Goal: Navigation & Orientation: Find specific page/section

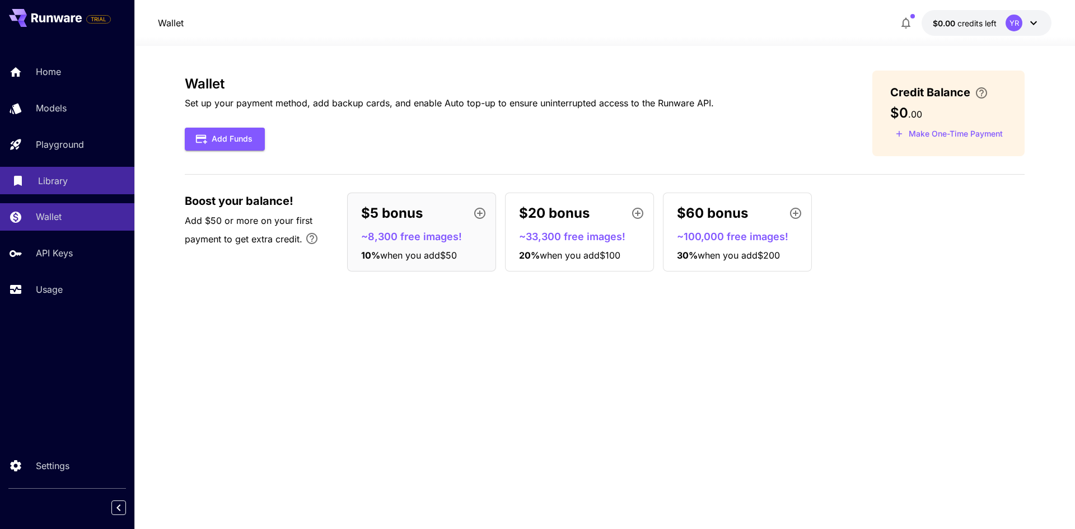
click at [50, 191] on link "Library" at bounding box center [67, 180] width 134 height 27
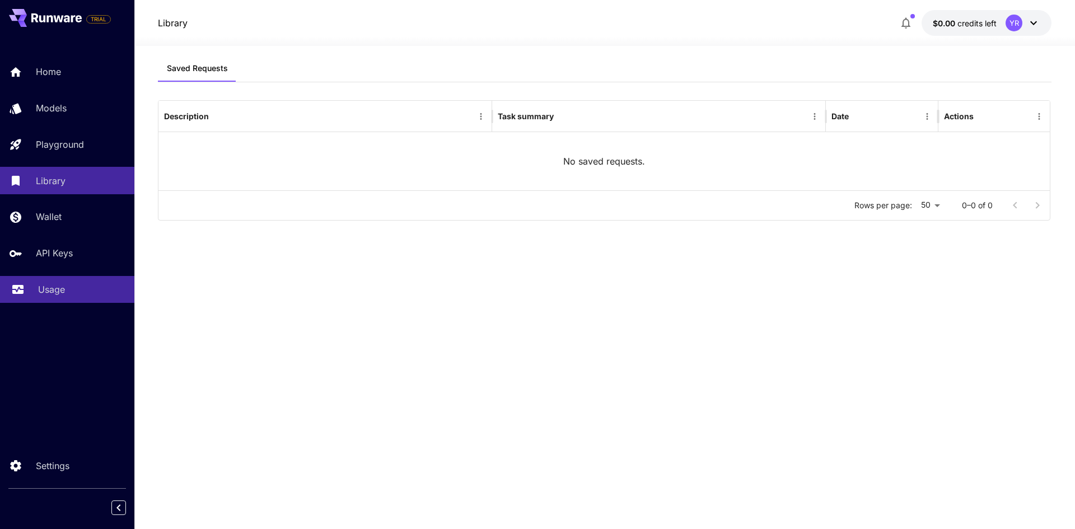
click at [59, 282] on link "Usage" at bounding box center [67, 289] width 134 height 27
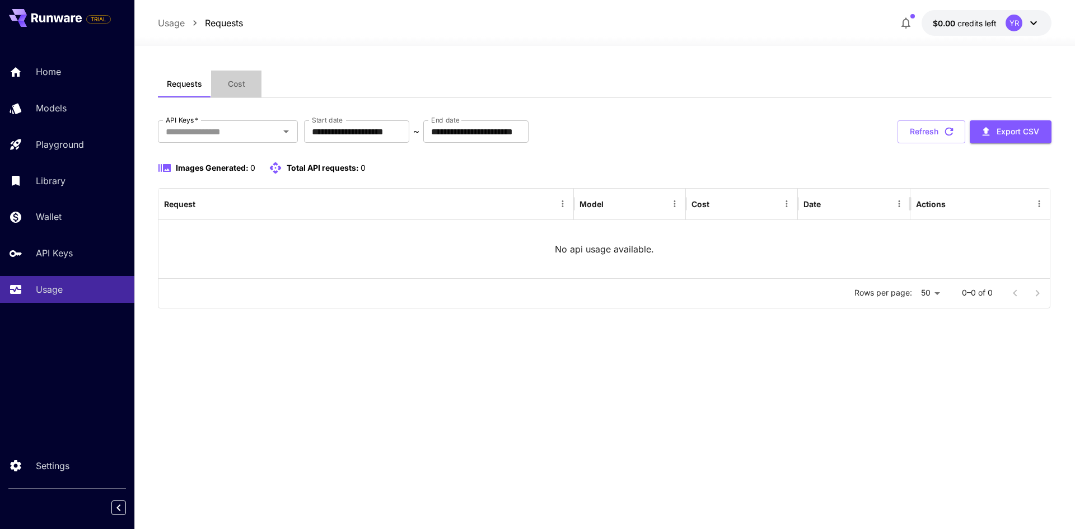
click at [242, 90] on button "Cost" at bounding box center [236, 84] width 50 height 27
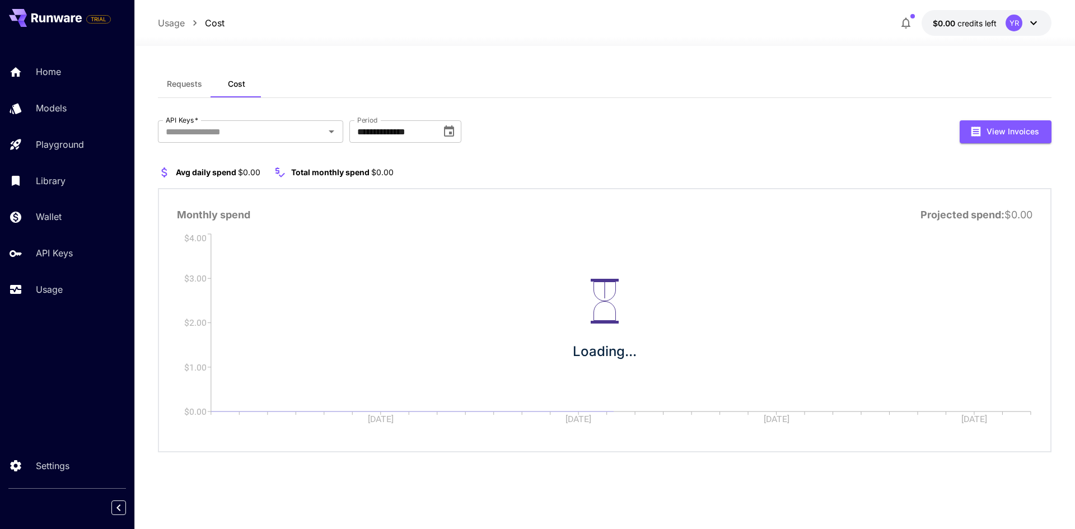
click at [205, 92] on button "Requests" at bounding box center [184, 84] width 53 height 27
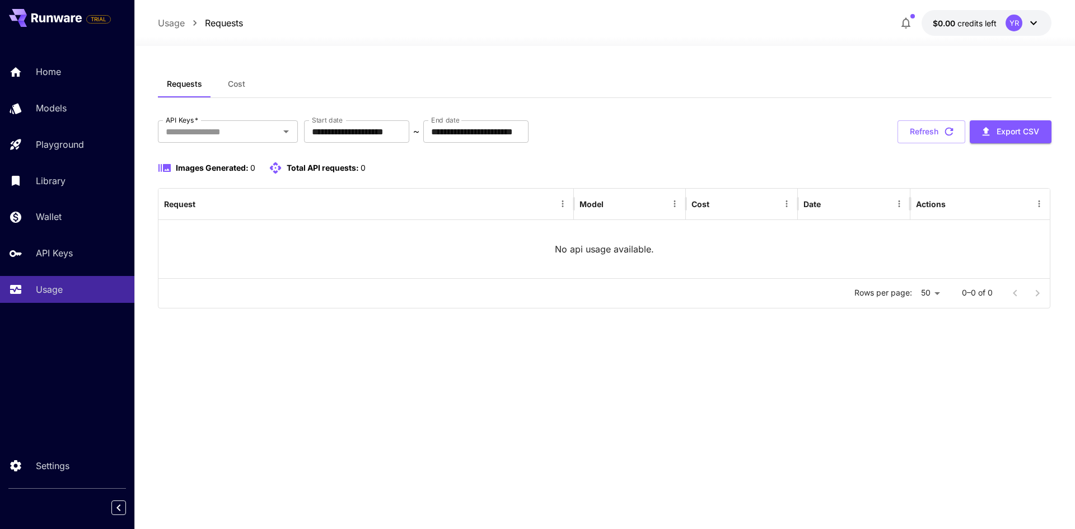
click at [1017, 17] on div "YR" at bounding box center [1014, 23] width 17 height 17
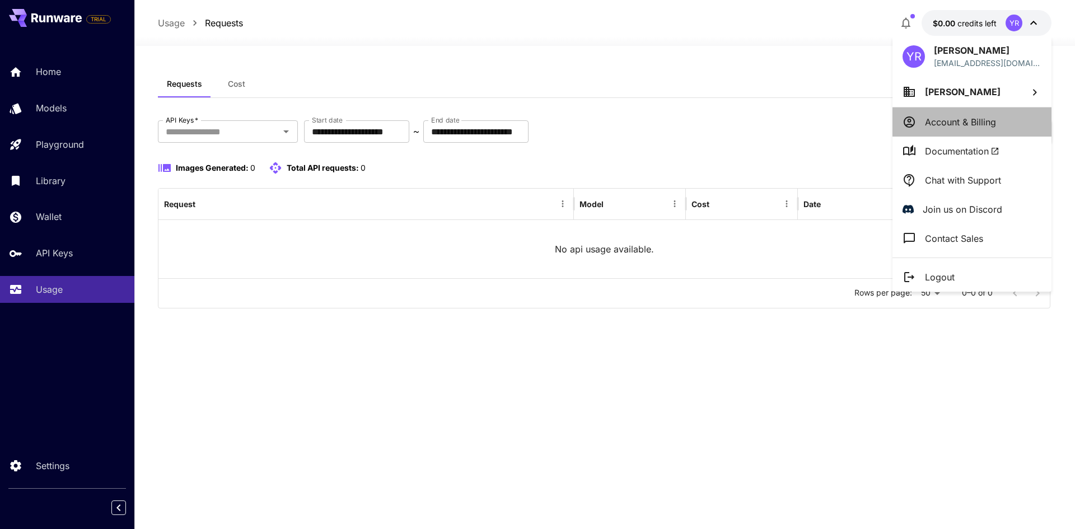
click at [965, 124] on p "Account & Billing" at bounding box center [960, 121] width 71 height 13
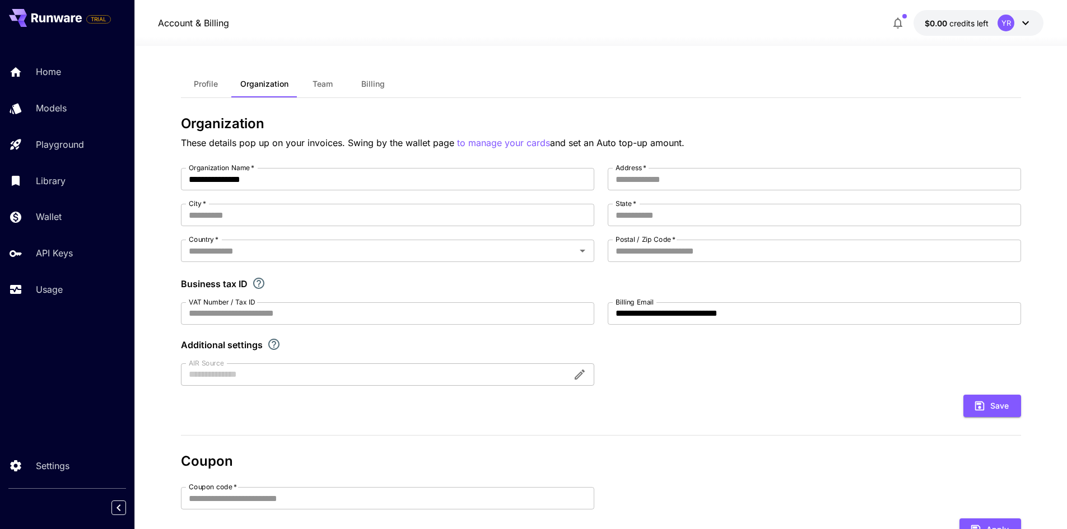
click at [999, 15] on div "YR" at bounding box center [1015, 23] width 35 height 17
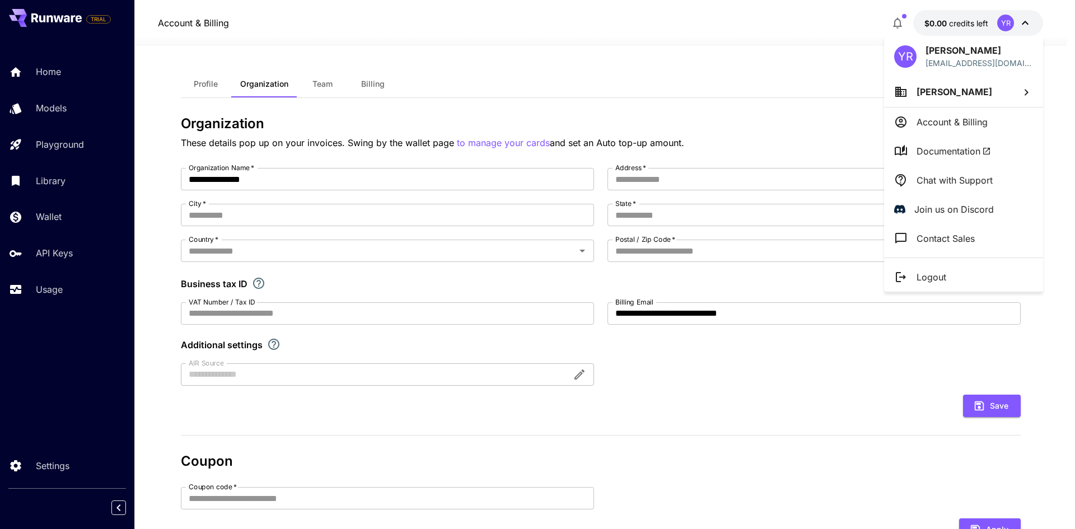
click at [756, 113] on div at bounding box center [537, 264] width 1075 height 529
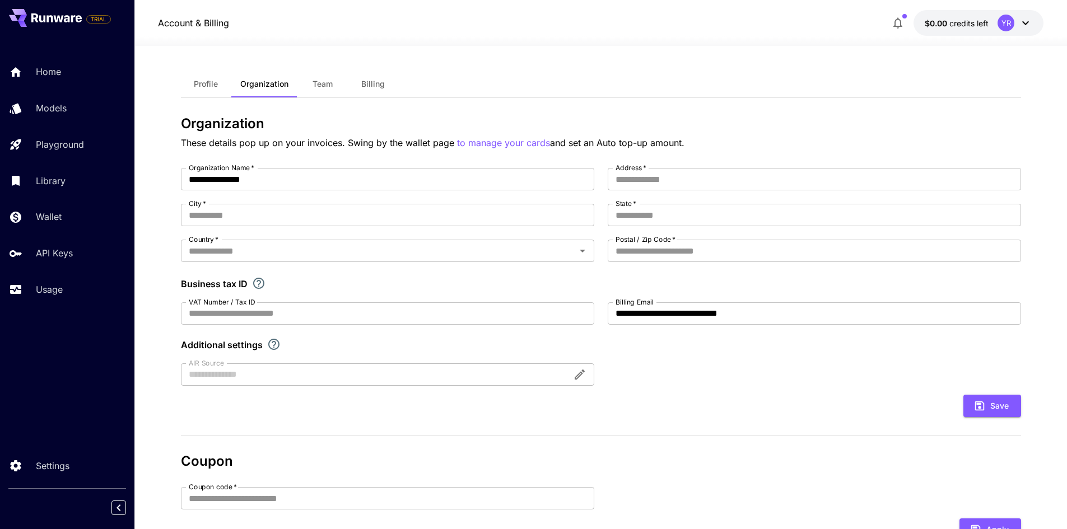
drag, startPoint x: 208, startPoint y: 90, endPoint x: 253, endPoint y: 89, distance: 44.8
click at [208, 90] on button "Profile" at bounding box center [206, 84] width 50 height 27
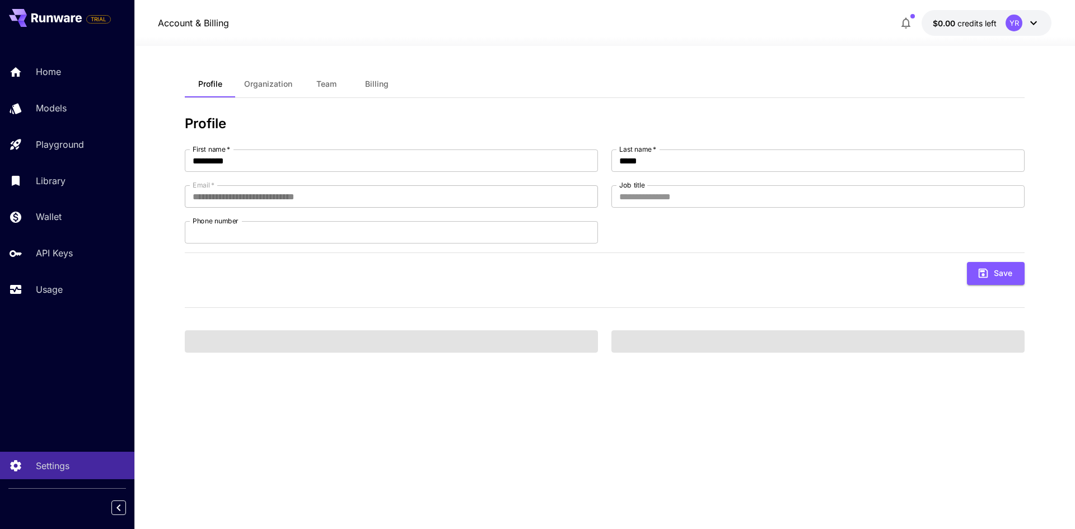
click at [333, 91] on button "Team" at bounding box center [326, 84] width 50 height 27
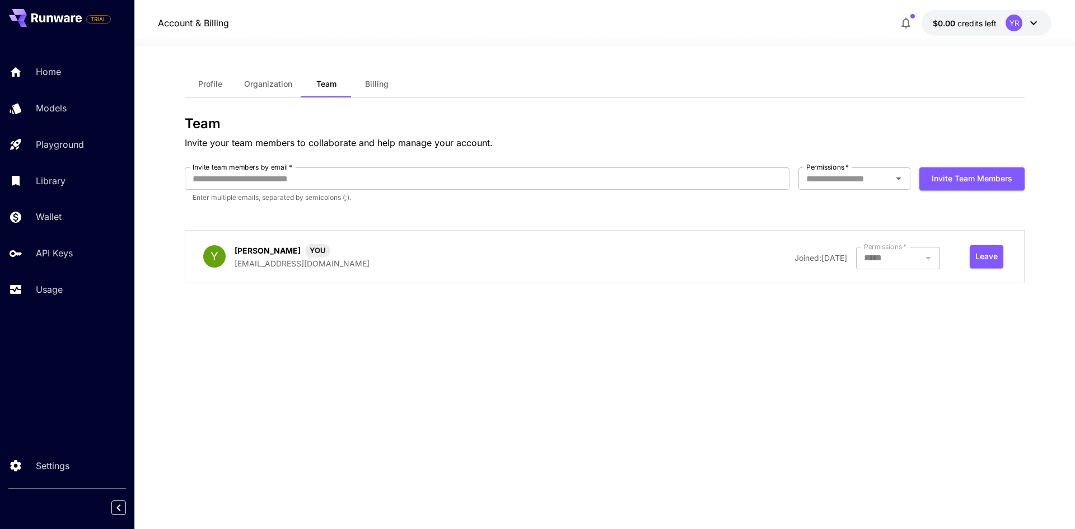
click at [370, 85] on span "Billing" at bounding box center [377, 84] width 24 height 10
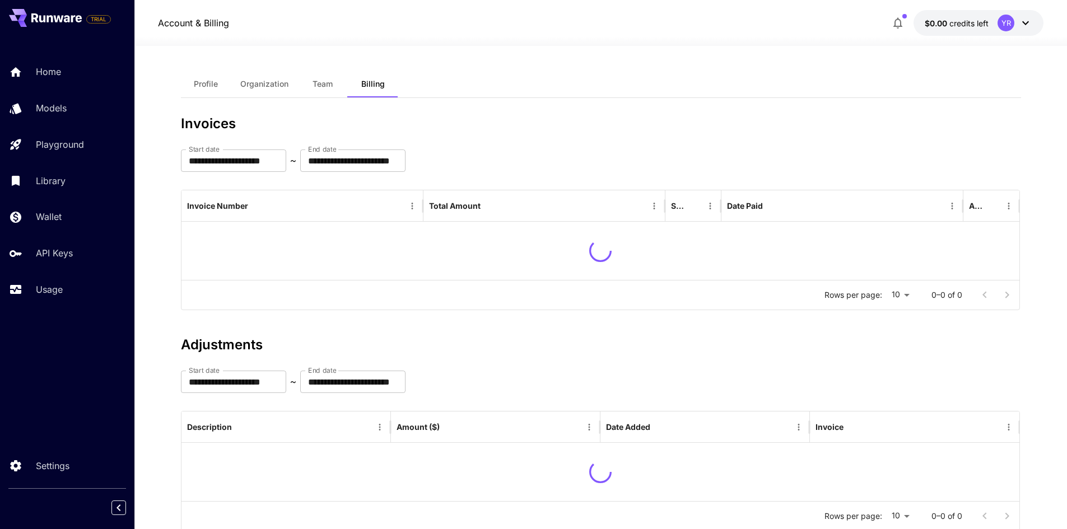
click at [346, 81] on button "Team" at bounding box center [322, 84] width 50 height 27
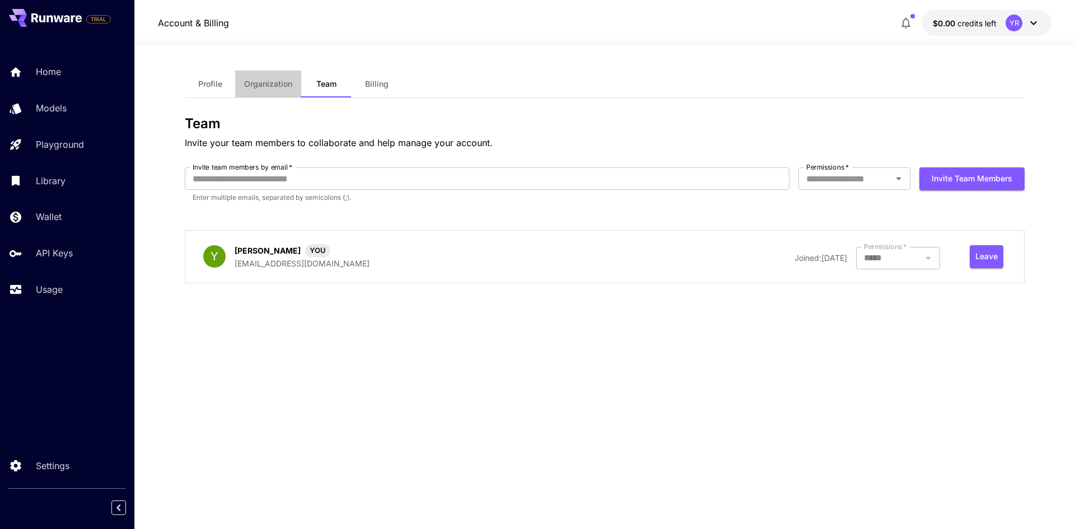
click at [290, 86] on span "Organization" at bounding box center [268, 84] width 48 height 10
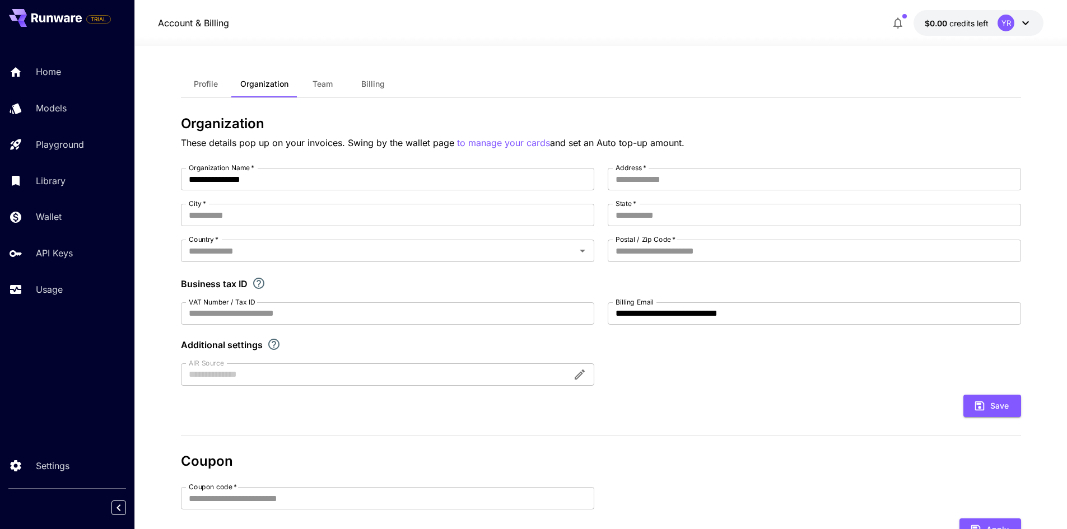
click at [331, 88] on span "Team" at bounding box center [323, 84] width 20 height 10
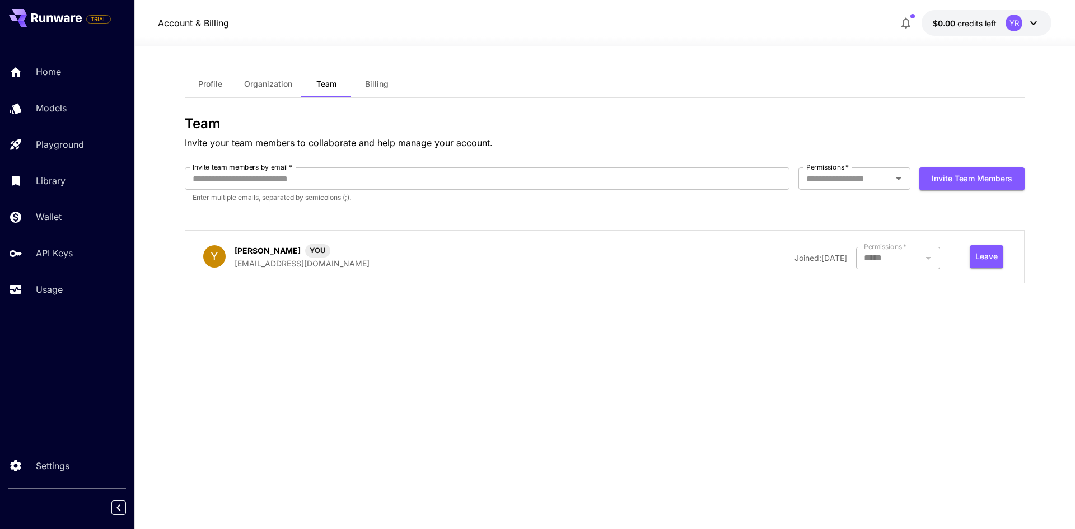
click at [258, 83] on span "Organization" at bounding box center [268, 84] width 48 height 10
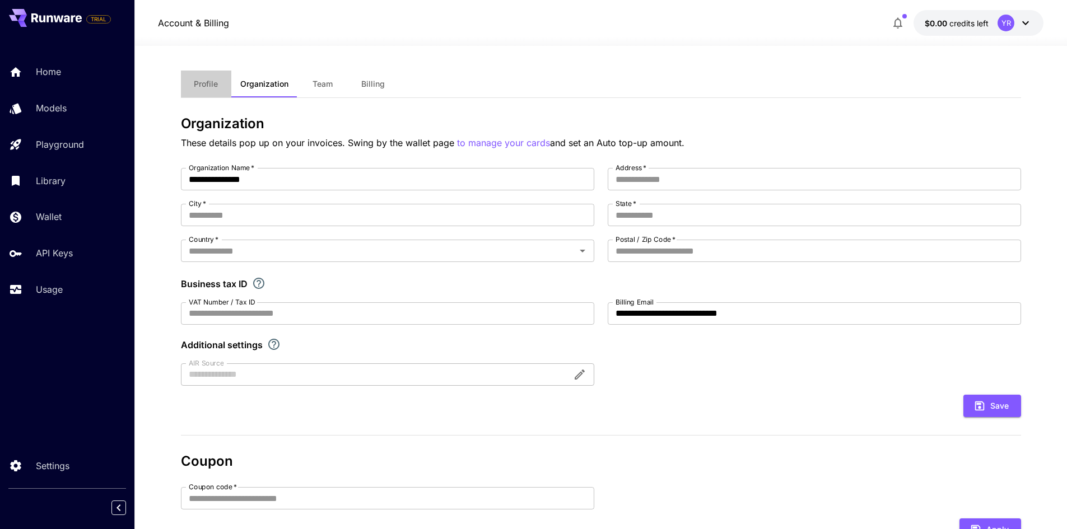
click at [211, 76] on button "Profile" at bounding box center [206, 84] width 50 height 27
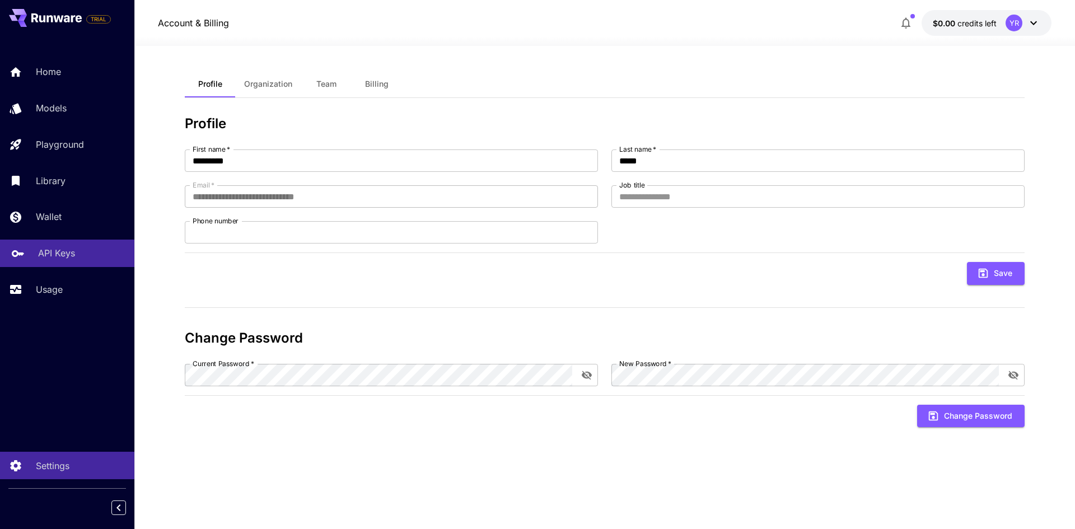
click at [74, 253] on p "API Keys" at bounding box center [56, 252] width 37 height 13
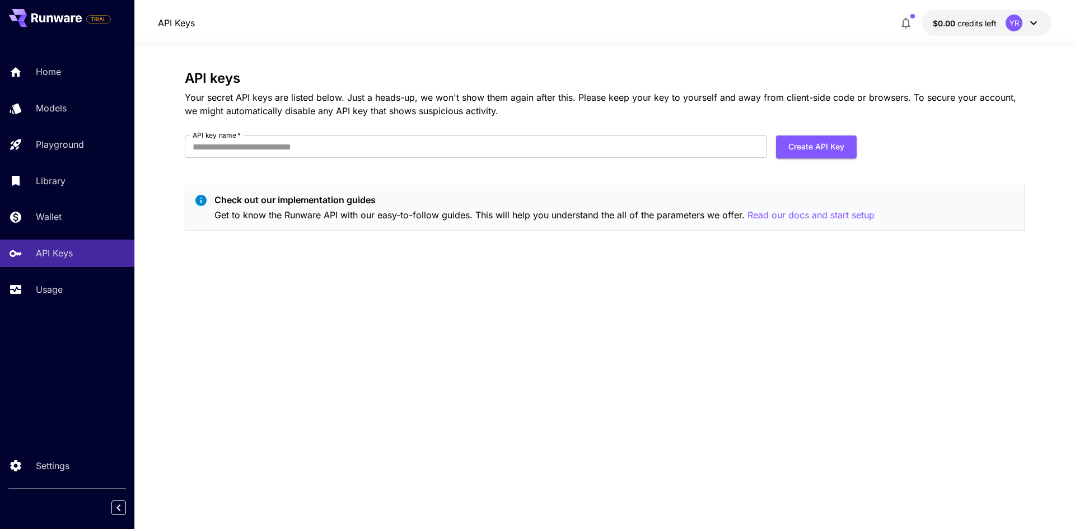
click at [361, 172] on div "API keys Your secret API keys are listed below. Just a heads-up, we won't show …" at bounding box center [605, 155] width 840 height 169
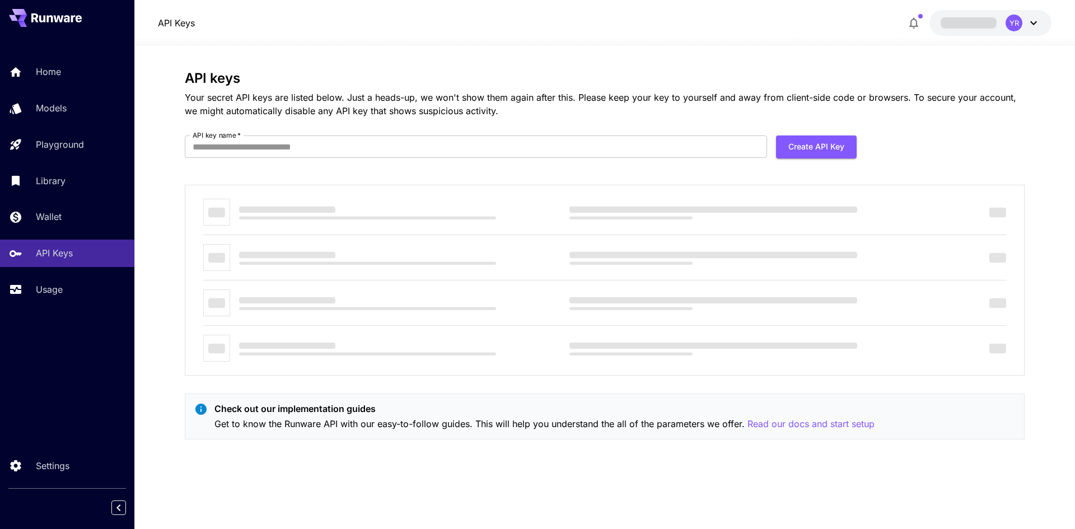
click at [500, 129] on div "API keys Your secret API keys are listed below. Just a heads-up, we won't show …" at bounding box center [605, 260] width 840 height 378
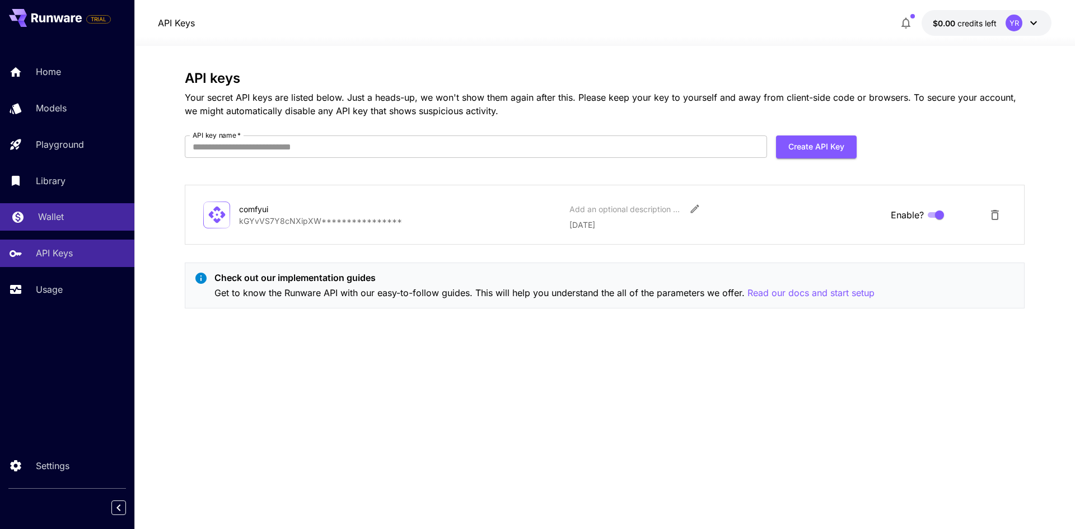
click at [92, 221] on div "Wallet" at bounding box center [81, 216] width 87 height 13
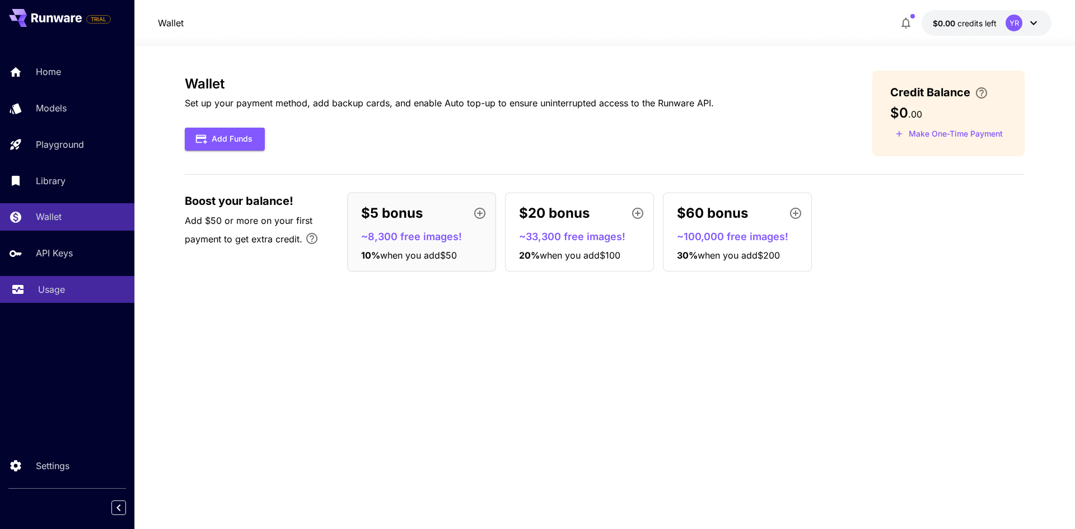
drag, startPoint x: 66, startPoint y: 288, endPoint x: 81, endPoint y: 288, distance: 15.1
click at [66, 288] on div "Usage" at bounding box center [81, 289] width 87 height 13
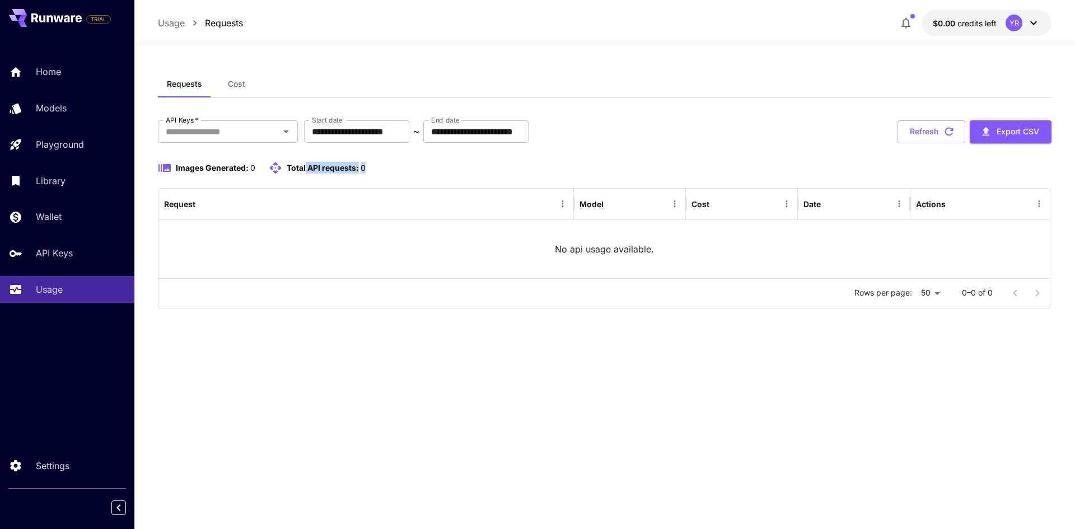
drag, startPoint x: 371, startPoint y: 173, endPoint x: 306, endPoint y: 177, distance: 65.1
click at [306, 177] on div "Images Generated: 0 Total API requests: 0" at bounding box center [605, 174] width 894 height 27
drag, startPoint x: 308, startPoint y: 170, endPoint x: 386, endPoint y: 171, distance: 78.4
click at [386, 171] on div "Images Generated: 0 Total API requests: 0" at bounding box center [605, 167] width 894 height 13
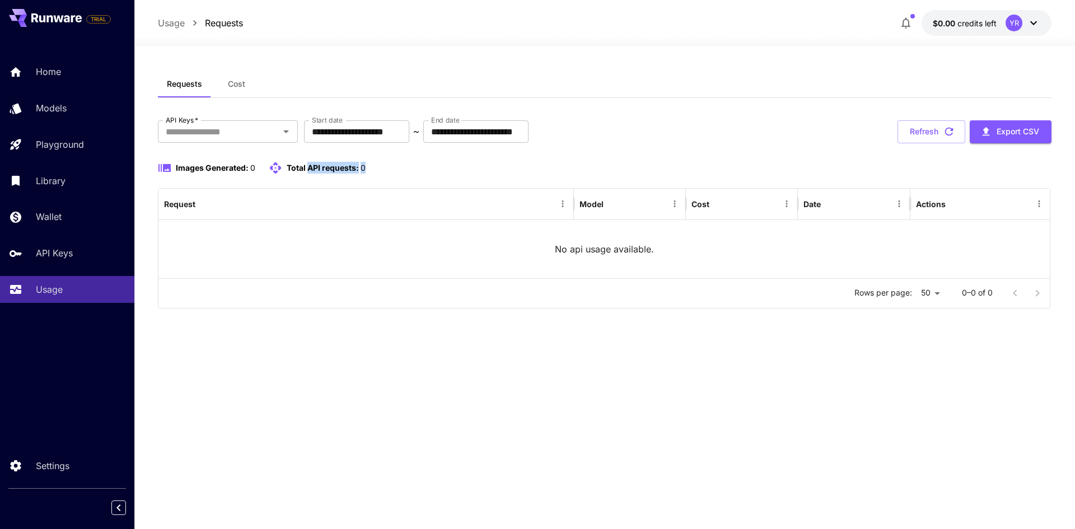
click at [386, 171] on div "Images Generated: 0 Total API requests: 0" at bounding box center [605, 167] width 894 height 13
drag, startPoint x: 386, startPoint y: 171, endPoint x: 287, endPoint y: 181, distance: 99.7
click at [287, 181] on div "Images Generated: 0 Total API requests: 0" at bounding box center [605, 174] width 894 height 27
click at [996, 19] on span "credits left" at bounding box center [977, 23] width 39 height 10
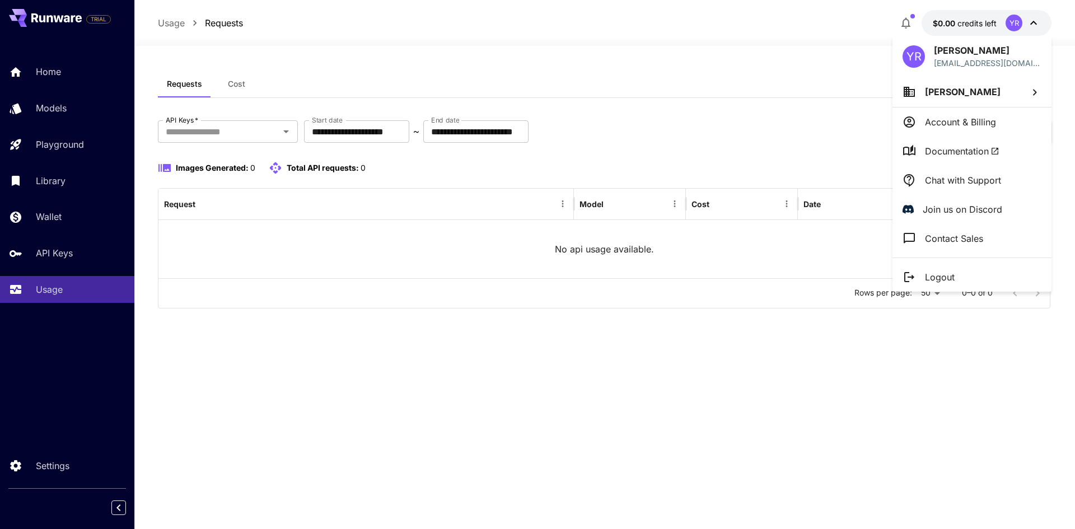
click at [944, 98] on p "[PERSON_NAME]" at bounding box center [963, 91] width 76 height 13
click at [799, 106] on li "Nova" at bounding box center [823, 113] width 140 height 25
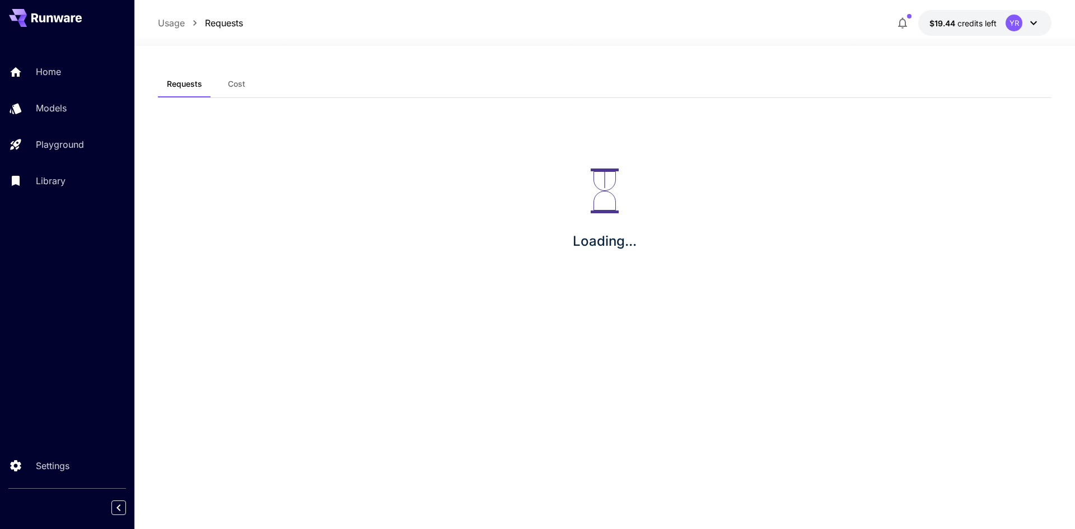
click at [1021, 20] on div "YR" at bounding box center [1014, 23] width 17 height 17
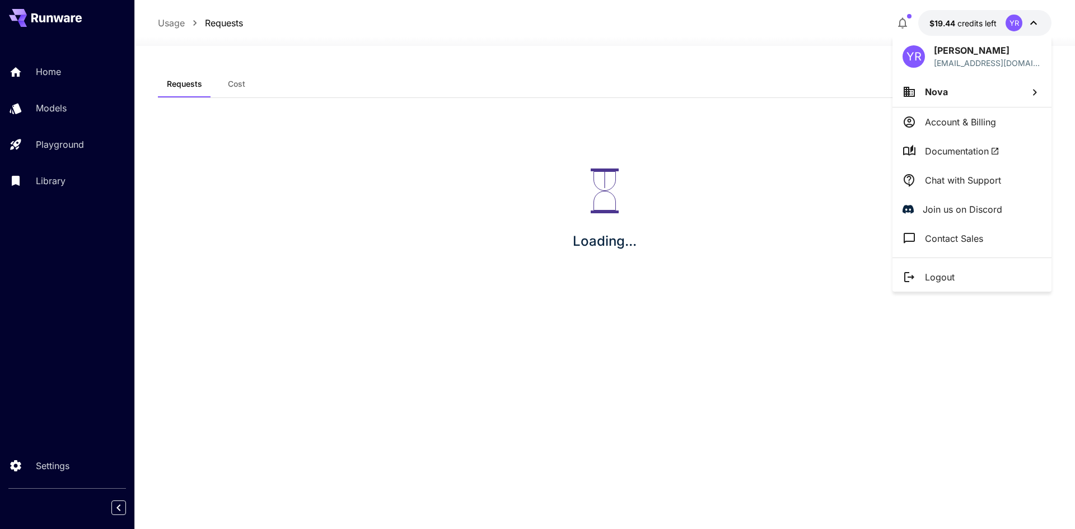
click at [216, 165] on div at bounding box center [537, 264] width 1075 height 529
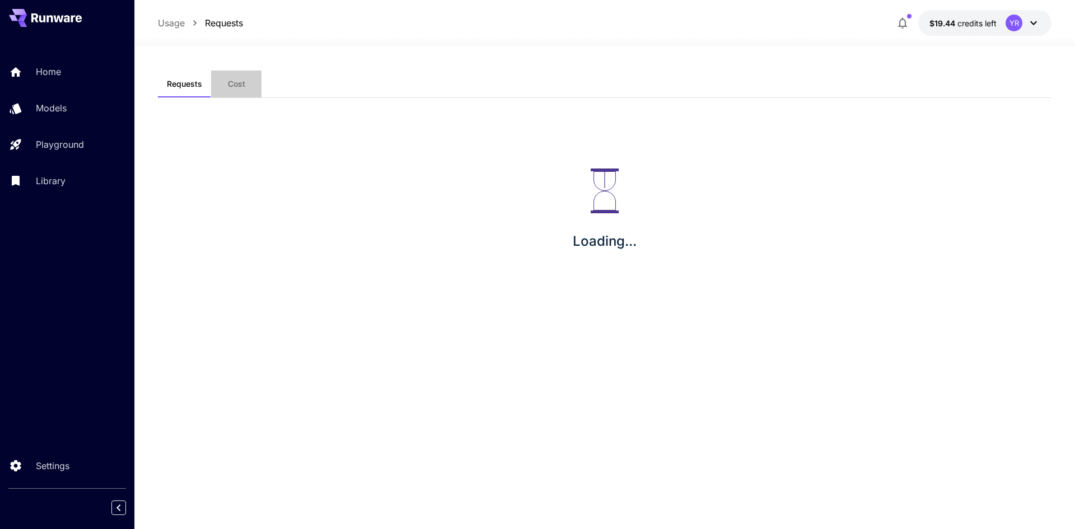
click at [244, 88] on span "Cost" at bounding box center [236, 84] width 17 height 10
click at [462, 157] on div "Loading..." at bounding box center [605, 209] width 894 height 179
